Goal: Find specific page/section: Find specific page/section

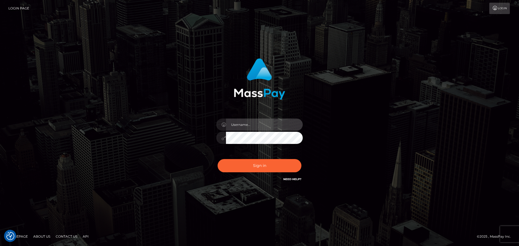
click at [265, 123] on input "text" at bounding box center [264, 125] width 77 height 12
type input "Michelle.T"
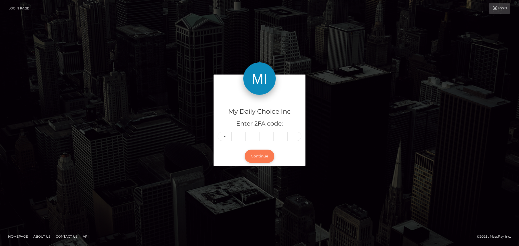
type input "4"
type input "2"
type input "8"
type input "3"
type input "9"
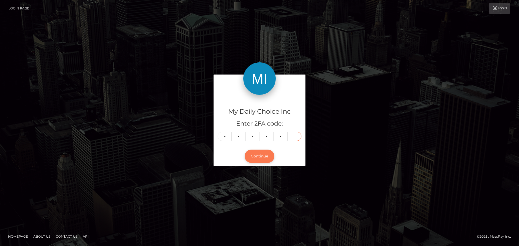
type input "6"
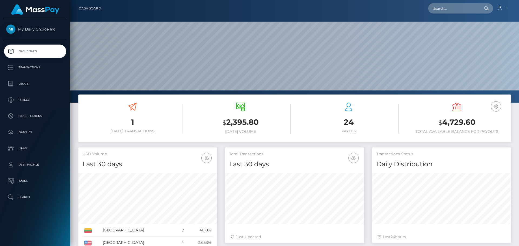
scroll to position [96, 139]
click at [30, 99] on p "Payees" at bounding box center [35, 100] width 58 height 8
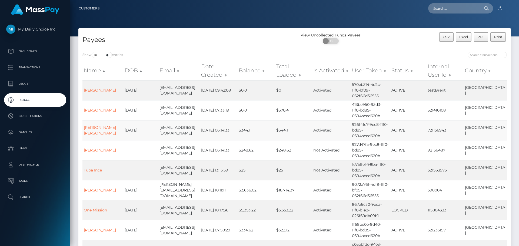
scroll to position [27, 0]
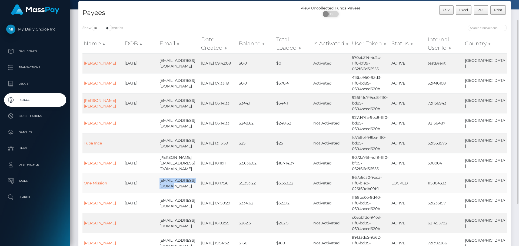
drag, startPoint x: 163, startPoint y: 180, endPoint x: 158, endPoint y: 174, distance: 7.9
click at [158, 174] on td "saleh.ali89@gmail.com" at bounding box center [179, 183] width 42 height 20
copy td "saleh.ali89@gmail.com"
click at [372, 178] on td "867e6ca0-9eea-11f0-b1e8-026f69db09b1" at bounding box center [369, 183] width 39 height 20
click at [93, 181] on link "One Mission" at bounding box center [95, 183] width 23 height 5
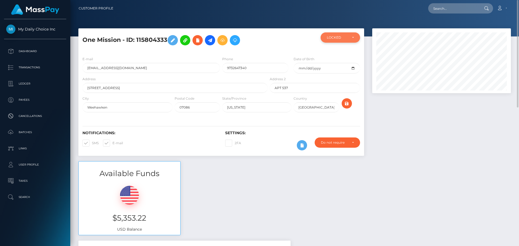
click at [351, 34] on div "LOCKED" at bounding box center [339, 37] width 39 height 10
click at [348, 35] on div "LOCKED" at bounding box center [340, 37] width 27 height 4
click at [420, 129] on div at bounding box center [441, 94] width 147 height 133
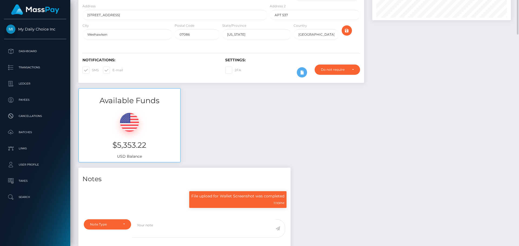
scroll to position [0, 0]
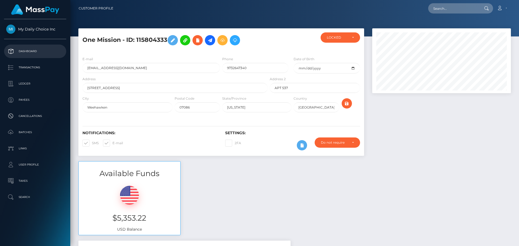
click at [41, 51] on p "Dashboard" at bounding box center [35, 51] width 58 height 8
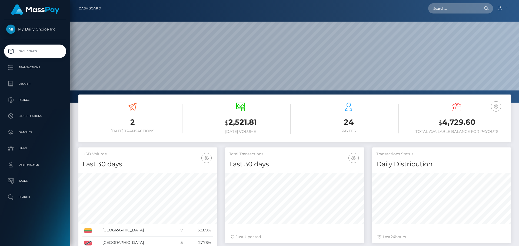
scroll to position [81, 0]
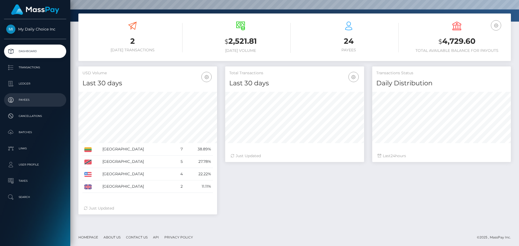
click at [33, 100] on p "Payees" at bounding box center [35, 100] width 58 height 8
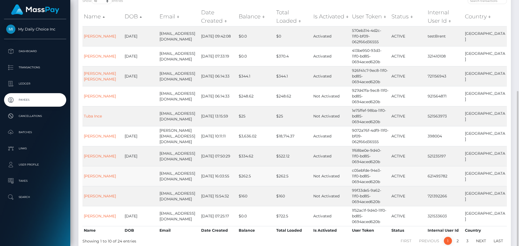
scroll to position [83, 0]
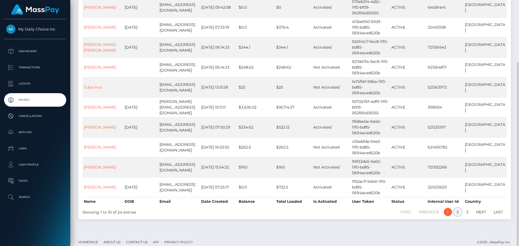
click at [458, 208] on link "2" at bounding box center [457, 212] width 8 height 8
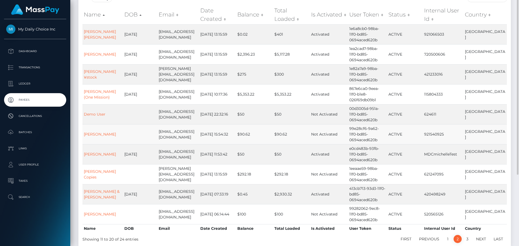
scroll to position [29, 0]
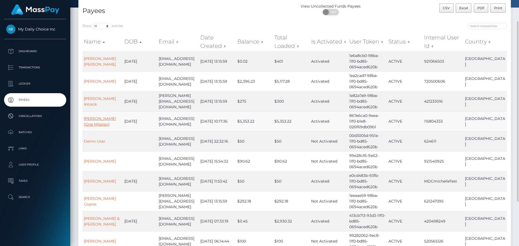
click at [94, 122] on link "Ali Saleh (One Mission)" at bounding box center [100, 121] width 32 height 11
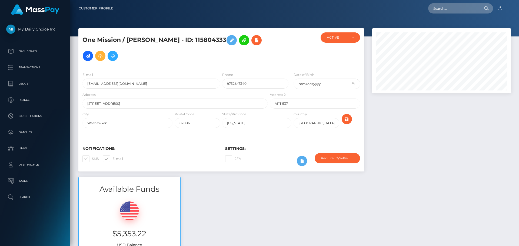
scroll to position [65, 139]
drag, startPoint x: 421, startPoint y: 159, endPoint x: 387, endPoint y: 157, distance: 34.9
click at [421, 159] on div at bounding box center [441, 102] width 147 height 149
